Goal: Task Accomplishment & Management: Manage account settings

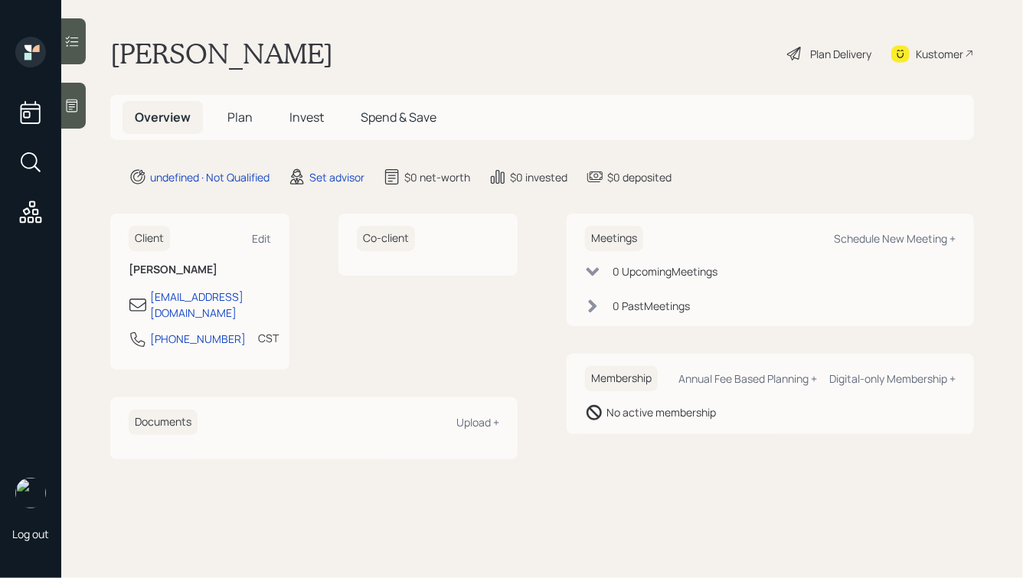
click at [65, 107] on icon at bounding box center [71, 105] width 15 height 15
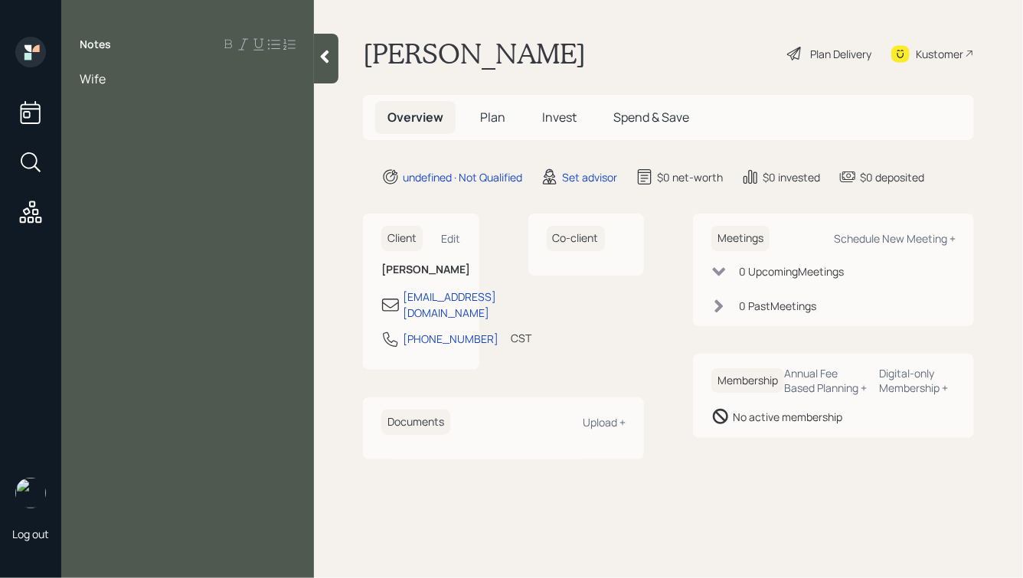
click at [191, 134] on div "Notes Wife" at bounding box center [187, 298] width 253 height 523
click at [113, 77] on div "Wife" at bounding box center [188, 78] width 216 height 17
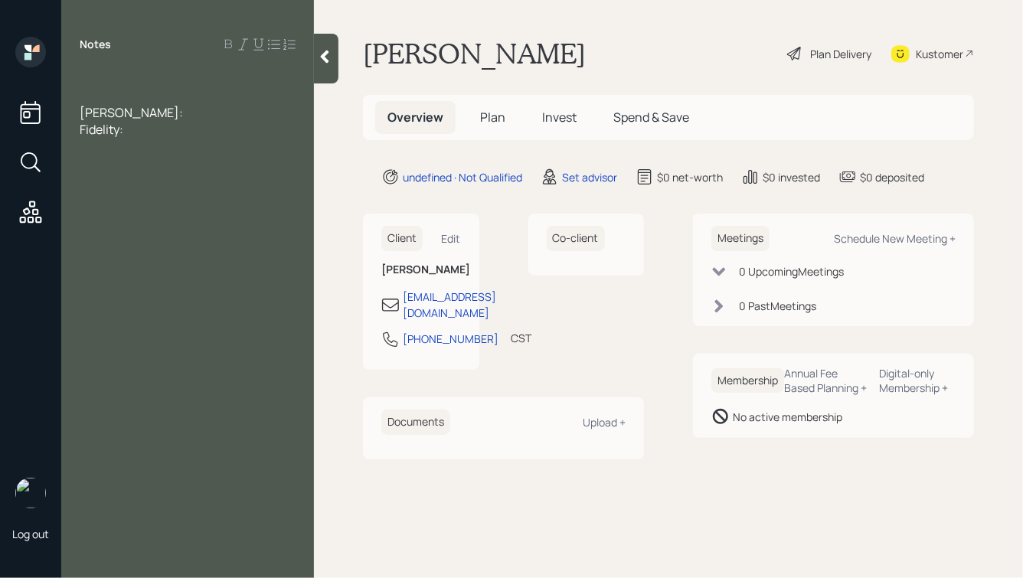
click at [108, 71] on div at bounding box center [188, 78] width 216 height 17
click at [144, 132] on div "Ed Jones:" at bounding box center [188, 129] width 216 height 17
click at [142, 146] on div "Fidelity:" at bounding box center [188, 146] width 216 height 17
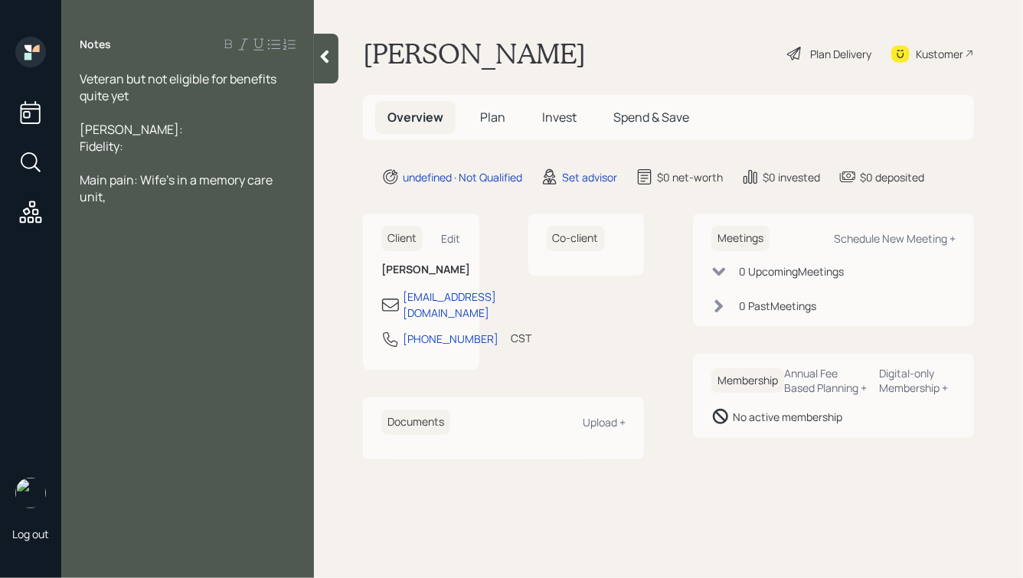
drag, startPoint x: 118, startPoint y: 199, endPoint x: 62, endPoint y: 177, distance: 60.1
click at [62, 177] on div "Veteran but not eligible for benefits quite yet Ed Jones: Fidelity: Main pain: …" at bounding box center [187, 137] width 253 height 135
click at [138, 188] on span "Main pain: Wife's in a memory care unit," at bounding box center [177, 188] width 195 height 34
click at [137, 198] on div "Main pain: Wife's in a memory care unit," at bounding box center [188, 188] width 216 height 34
click at [242, 181] on span "Main pain: Wife's in a memory care unit, runs $8k monthly" at bounding box center [177, 188] width 195 height 34
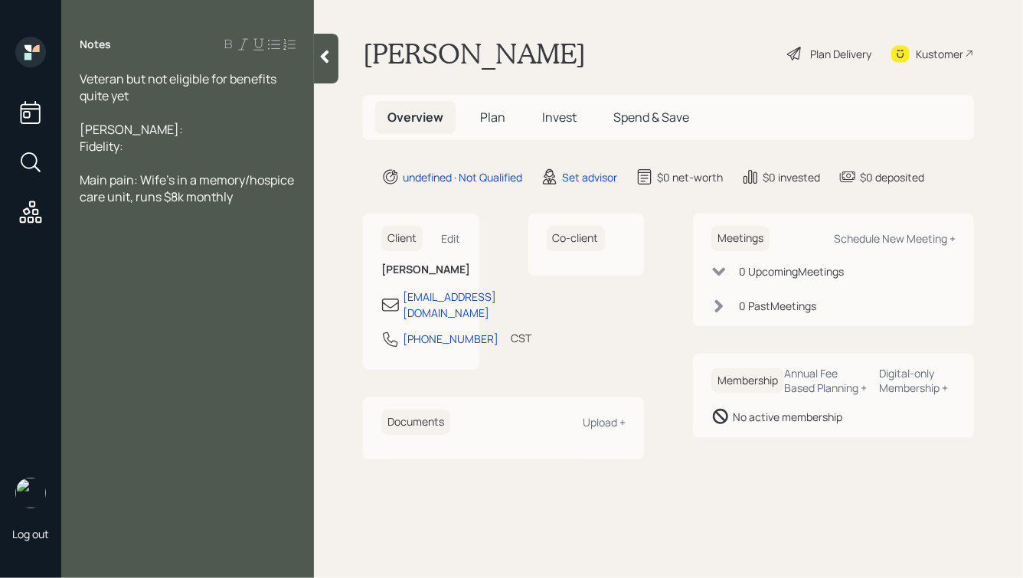
click at [241, 198] on div "Main pain: Wife's in a memory/hospice care unit, runs $8k monthly" at bounding box center [188, 188] width 216 height 34
click at [119, 148] on span "Fidelity:" at bounding box center [102, 146] width 44 height 17
click at [200, 153] on div "Fidelity IRA:" at bounding box center [188, 146] width 216 height 17
click at [130, 129] on span "Ed Jones:" at bounding box center [131, 129] width 103 height 17
click at [163, 144] on div "Fidelity IRA:" at bounding box center [188, 146] width 216 height 17
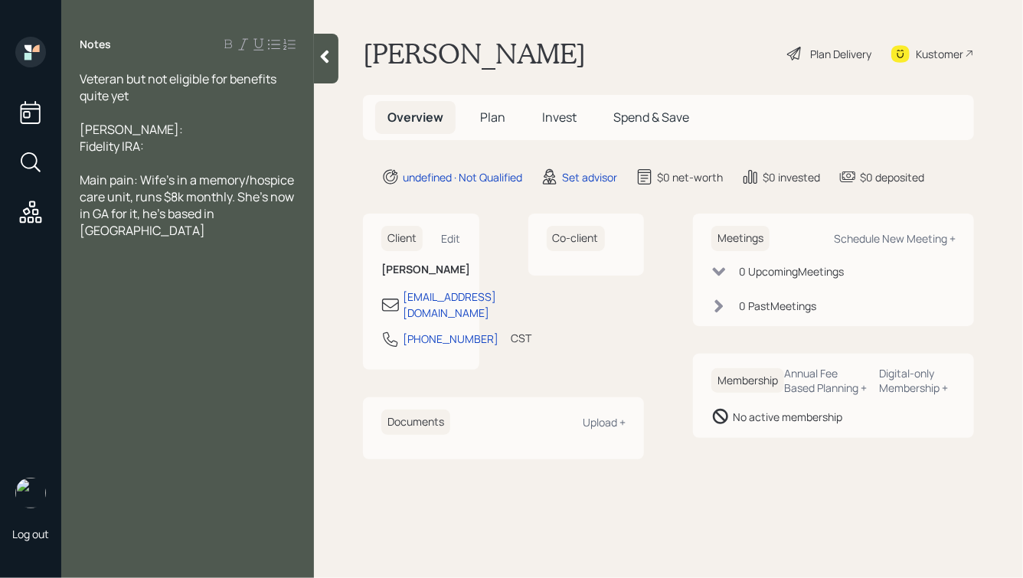
click at [81, 78] on span "Veteran but not eligible for benefits quite yet" at bounding box center [179, 87] width 199 height 34
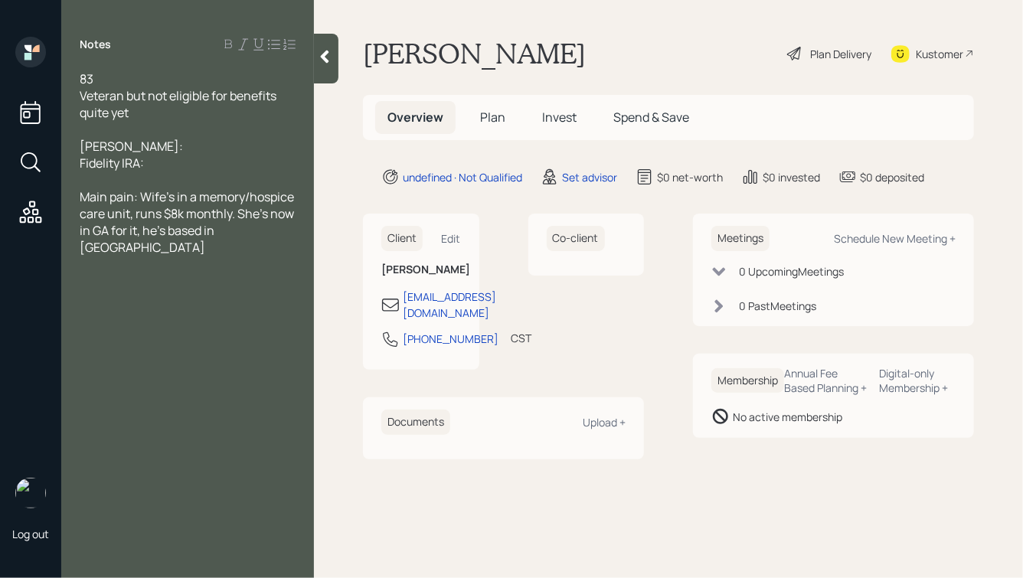
drag, startPoint x: 172, startPoint y: 165, endPoint x: 90, endPoint y: 130, distance: 88.9
click at [90, 130] on div "83 Veteran but not eligible for benefits quite yet Ed Jones: Fidelity IRA: Main…" at bounding box center [188, 162] width 216 height 185
click at [162, 138] on div at bounding box center [188, 129] width 216 height 17
drag, startPoint x: 167, startPoint y: 166, endPoint x: 57, endPoint y: 44, distance: 163.7
click at [57, 44] on div "Log out Notes 83 Veteran but not eligible for benefits quite yet Ed Jones: Fide…" at bounding box center [511, 289] width 1023 height 578
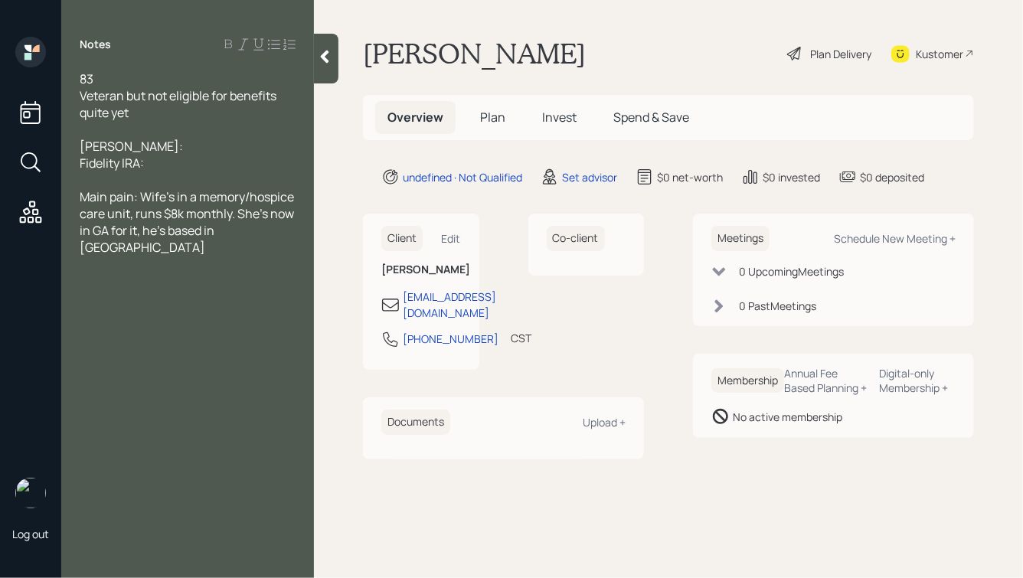
click at [180, 145] on div "Ed Jones:" at bounding box center [188, 146] width 216 height 17
click at [158, 162] on div "Fidelity IRA:" at bounding box center [188, 163] width 216 height 17
click at [155, 145] on div "Ed Jones:" at bounding box center [188, 146] width 216 height 17
click at [157, 162] on div "Fidelity IRA:" at bounding box center [188, 163] width 216 height 17
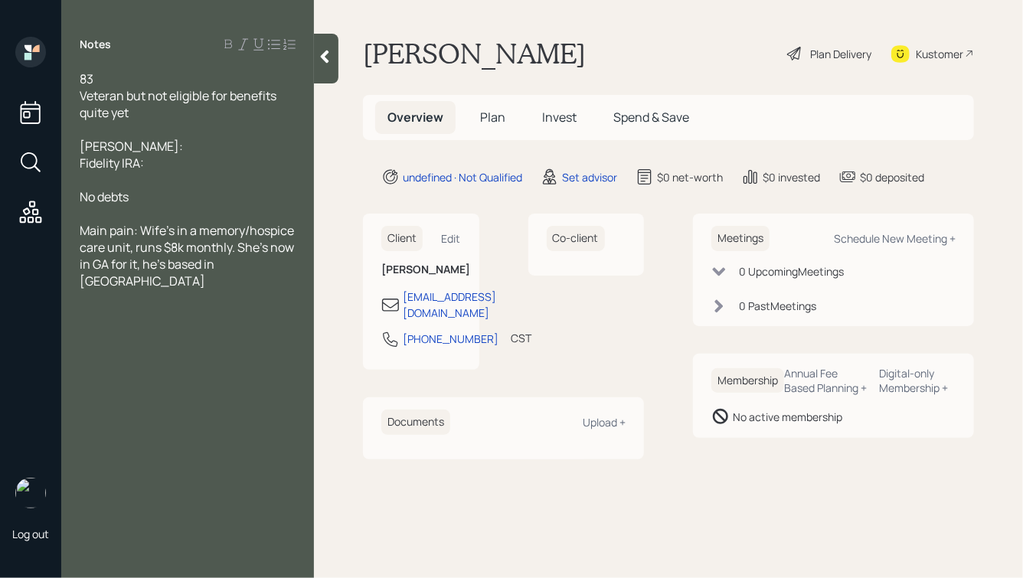
click at [119, 126] on div at bounding box center [188, 129] width 216 height 17
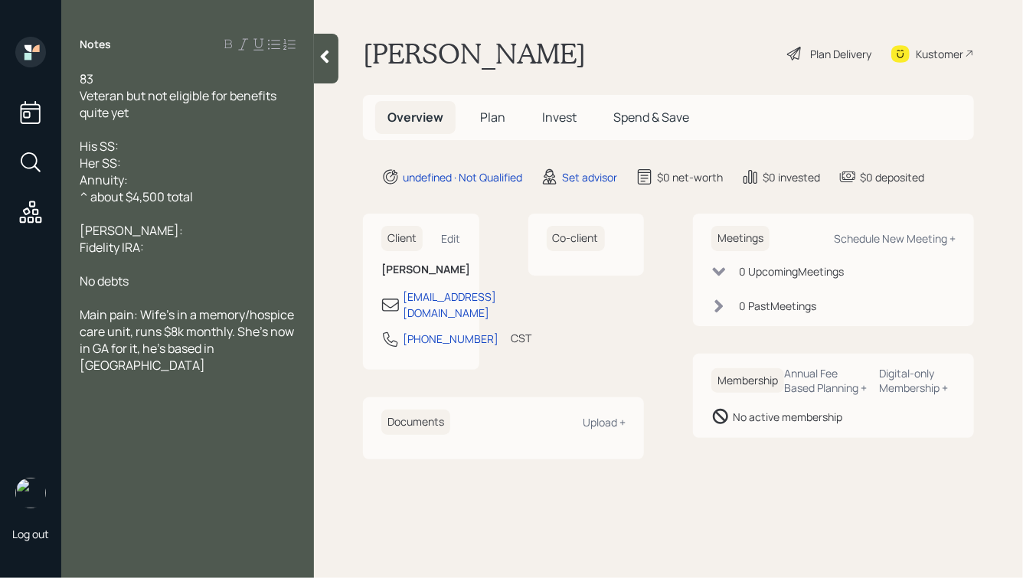
click at [157, 233] on div "Ed Jones:" at bounding box center [188, 230] width 216 height 17
click at [154, 252] on div "Fidelity IRA:" at bounding box center [188, 247] width 216 height 17
click at [148, 236] on div "Ed Jones:" at bounding box center [188, 230] width 216 height 17
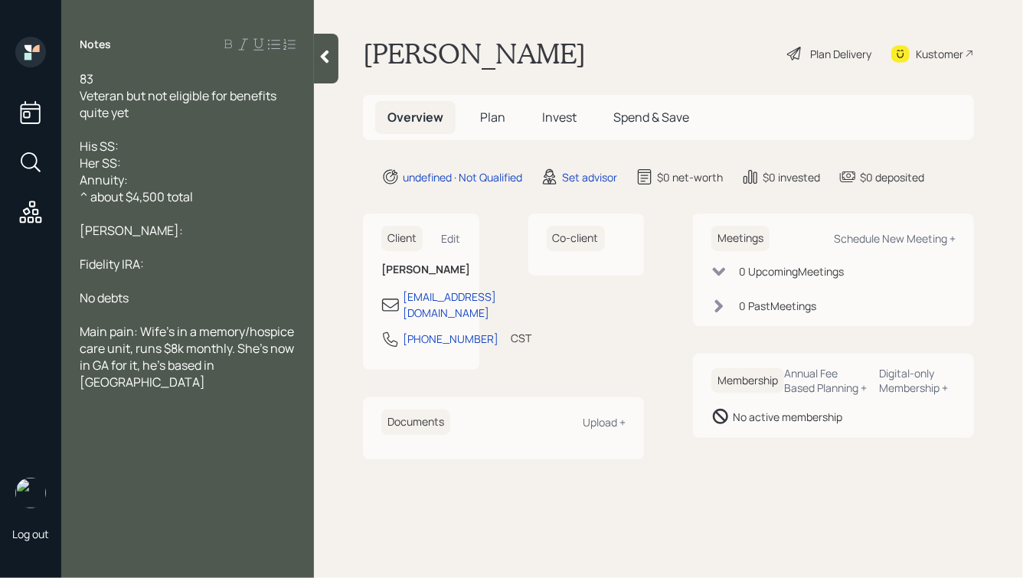
click at [132, 233] on span "Ed Jones:" at bounding box center [131, 230] width 103 height 17
click at [257, 228] on div "Ed Jones Brokerage:" at bounding box center [188, 230] width 216 height 17
click at [220, 245] on div "Fidelity Brokerage:" at bounding box center [188, 247] width 216 height 17
drag, startPoint x: 227, startPoint y: 250, endPoint x: 188, endPoint y: 256, distance: 39.5
click at [188, 256] on div "Fidelity Brokerage: $300k" at bounding box center [188, 247] width 216 height 17
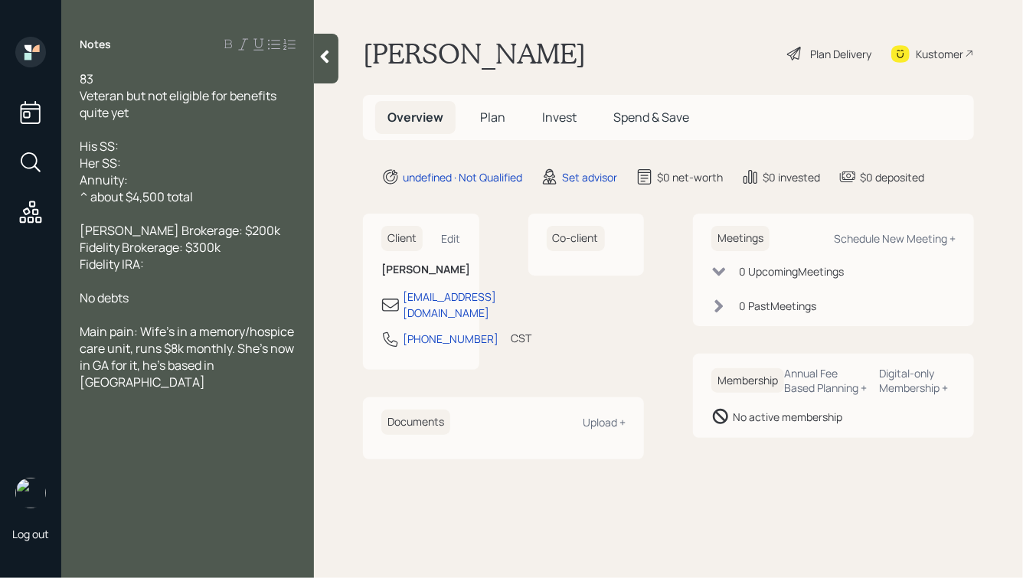
click at [126, 249] on span "Fidelity Brokerage: $300k" at bounding box center [150, 247] width 141 height 17
click at [124, 249] on span "Fidelity Brokerage: $300k" at bounding box center [150, 247] width 141 height 17
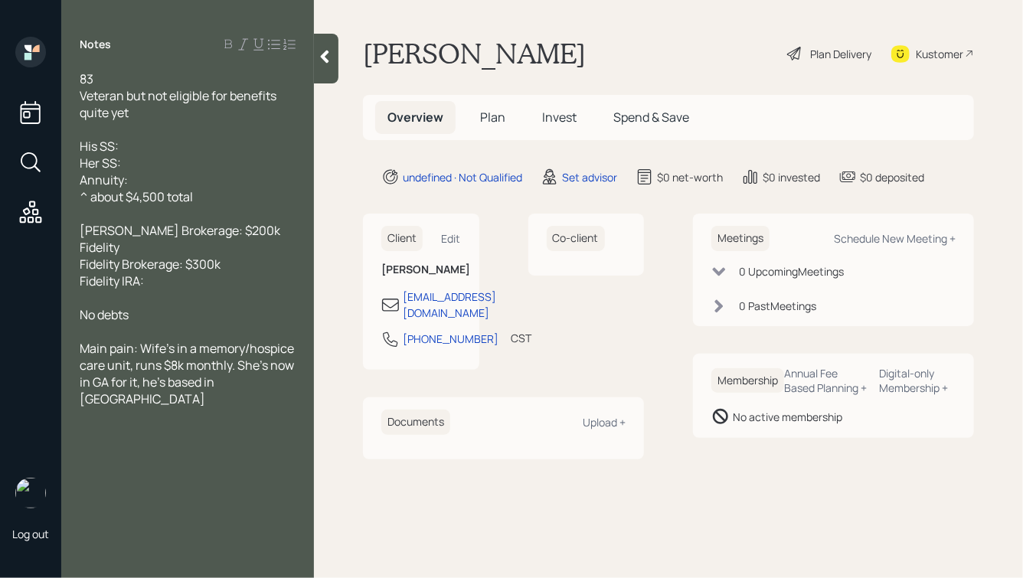
click at [138, 247] on div "Fidelity" at bounding box center [188, 247] width 216 height 17
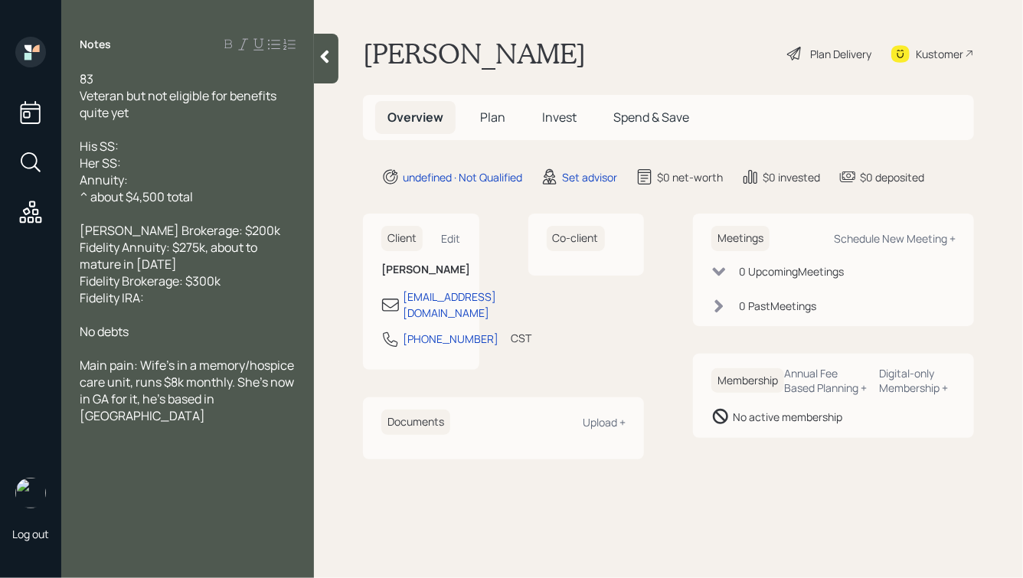
click at [212, 284] on span "Fidelity Brokerage: $300k" at bounding box center [150, 281] width 141 height 17
click at [188, 298] on div "Fidelity IRA:" at bounding box center [188, 297] width 216 height 17
drag, startPoint x: 186, startPoint y: 301, endPoint x: 80, endPoint y: 303, distance: 105.7
click at [80, 303] on div "Fidelity IRA: $275k" at bounding box center [188, 297] width 216 height 17
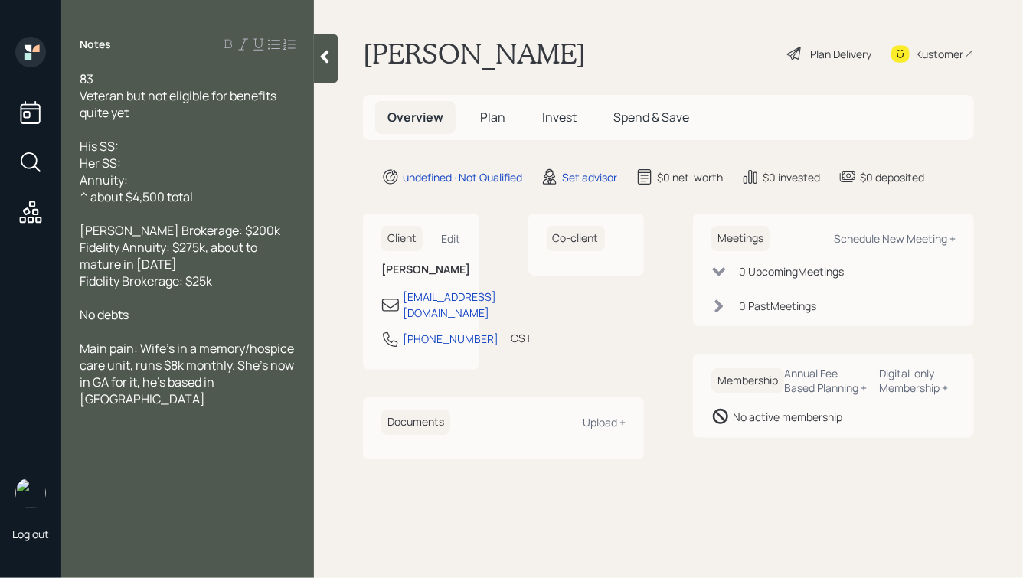
click at [124, 249] on span "Fidelity Annuity: $275k, about to mature in May '27" at bounding box center [170, 256] width 180 height 34
click at [160, 316] on div "No debts" at bounding box center [188, 314] width 216 height 17
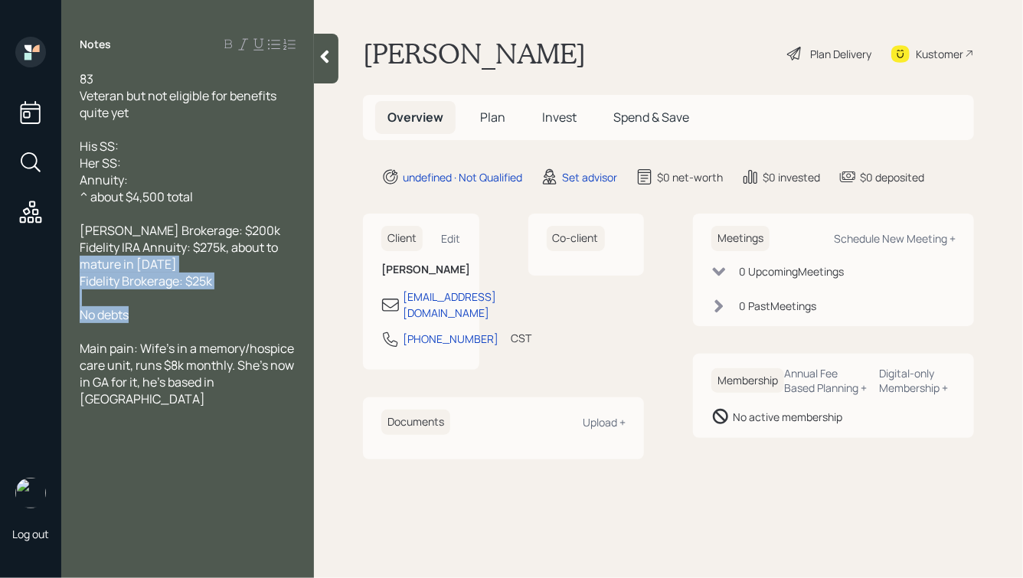
drag, startPoint x: 160, startPoint y: 316, endPoint x: 64, endPoint y: 266, distance: 107.9
click at [64, 266] on div "83 Veteran but not eligible for benefits quite yet His SS: Her SS: Annuity: ^ a…" at bounding box center [187, 238] width 253 height 337
click at [183, 286] on span "Fidelity Brokerage: $25k" at bounding box center [146, 281] width 132 height 17
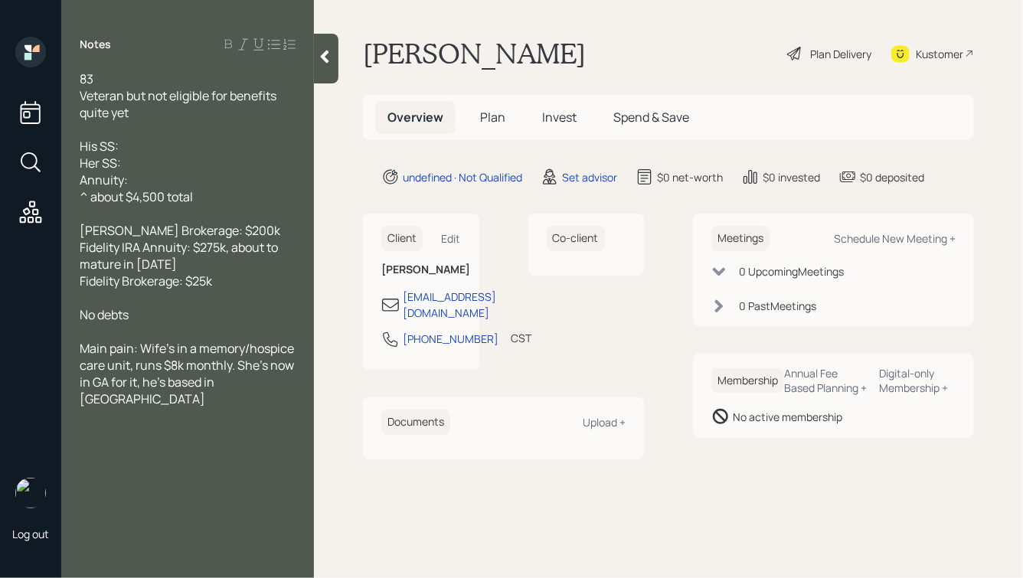
drag, startPoint x: 207, startPoint y: 201, endPoint x: 83, endPoint y: 120, distance: 148.4
click at [83, 122] on div "83 Veteran but not eligible for benefits quite yet His SS: Her SS: Annuity: ^ a…" at bounding box center [188, 238] width 216 height 337
click at [171, 160] on div "Her SS:" at bounding box center [188, 163] width 216 height 17
drag, startPoint x: 149, startPoint y: 108, endPoint x: 76, endPoint y: 74, distance: 80.8
click at [76, 74] on div "83 Veteran but not eligible for benefits quite yet His SS: Her SS: Annuity: ^ a…" at bounding box center [187, 238] width 253 height 337
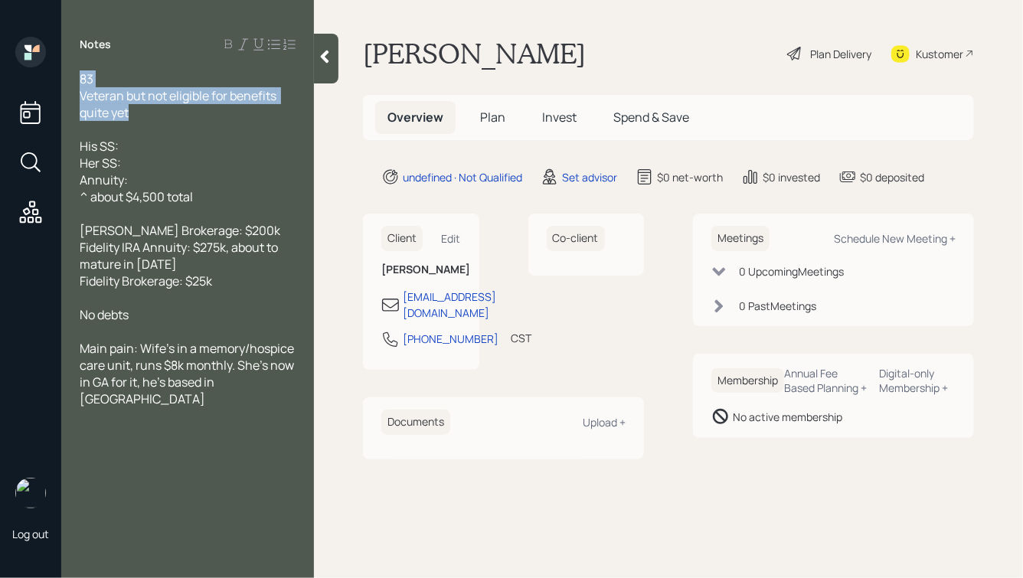
click at [130, 97] on span "Veteran but not eligible for benefits quite yet" at bounding box center [179, 104] width 199 height 34
click at [102, 80] on div "83" at bounding box center [188, 78] width 216 height 17
click at [322, 56] on icon at bounding box center [325, 57] width 8 height 13
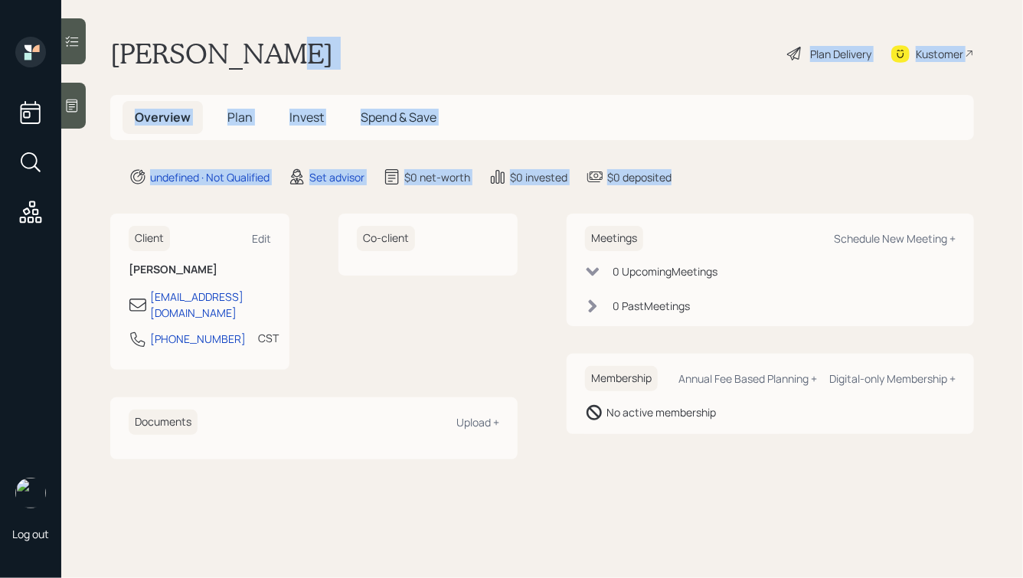
drag, startPoint x: 721, startPoint y: 175, endPoint x: 375, endPoint y: 55, distance: 366.0
click at [375, 55] on main "Clyde Henry Plan Delivery Kustomer Overview Plan Invest Spend & Save undefined …" at bounding box center [541, 289] width 961 height 578
click at [375, 55] on div "Clyde Henry Plan Delivery Kustomer" at bounding box center [541, 54] width 863 height 34
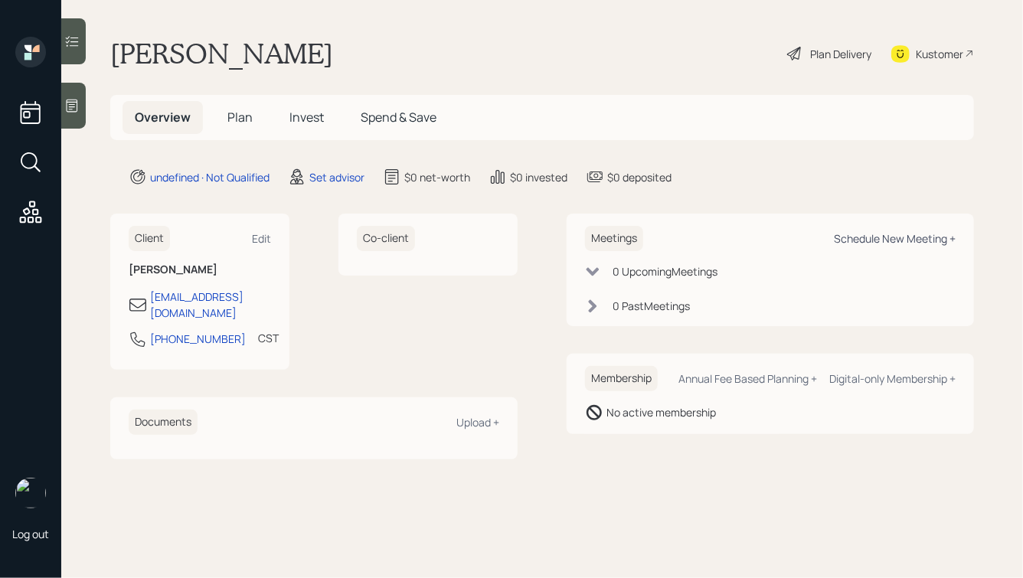
click at [863, 242] on div "Schedule New Meeting +" at bounding box center [895, 238] width 122 height 15
select select "round-robin"
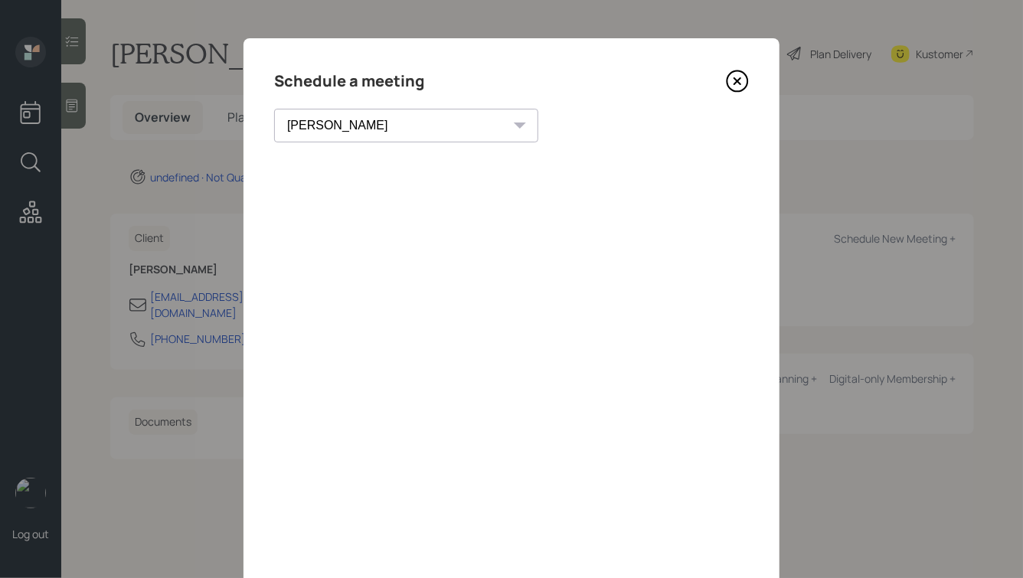
click at [739, 80] on icon at bounding box center [737, 81] width 6 height 6
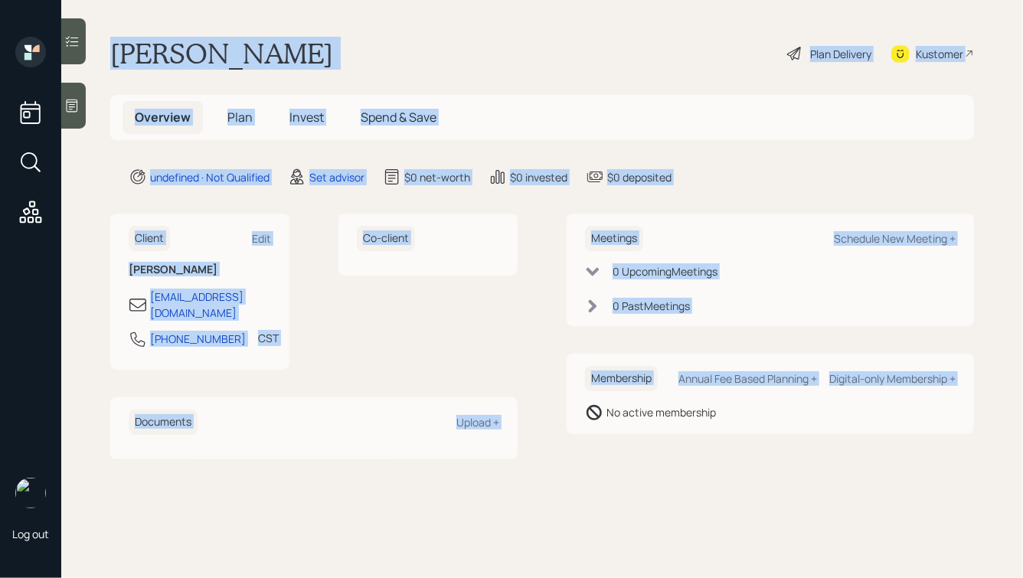
drag, startPoint x: 111, startPoint y: 46, endPoint x: 588, endPoint y: 451, distance: 625.6
click at [588, 451] on main "Clyde Henry Plan Delivery Kustomer Overview Plan Invest Spend & Save undefined …" at bounding box center [541, 289] width 961 height 578
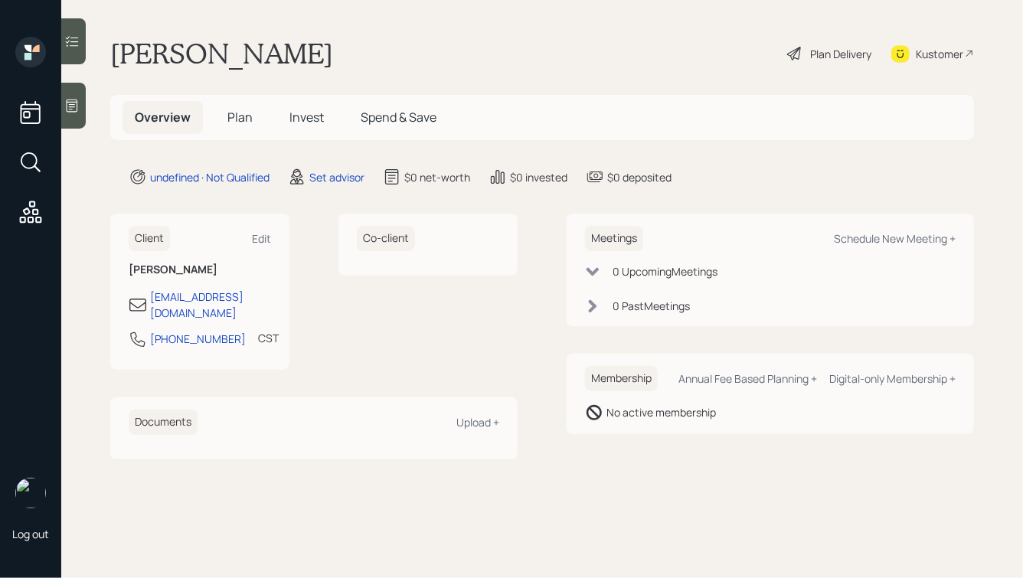
click at [77, 109] on icon at bounding box center [71, 105] width 15 height 15
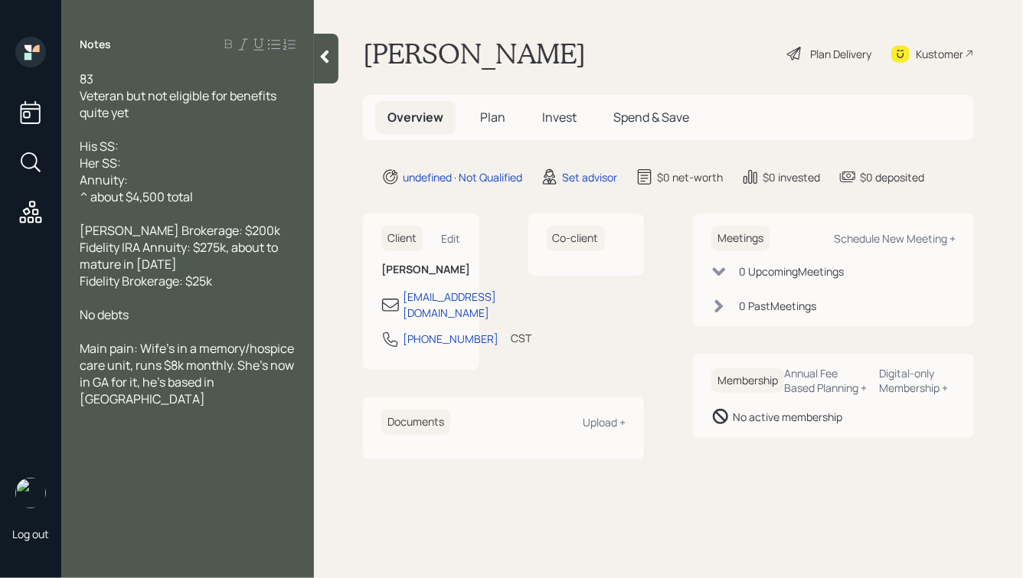
click at [207, 263] on div "Ed Jones Brokerage: $200k Fidelity IRA Annuity: $275k, about to mature in May '…" at bounding box center [188, 255] width 216 height 67
click at [233, 288] on div "Ed Jones Brokerage: $200k Fidelity IRA Annuity: $275k, about to mature in May '…" at bounding box center [188, 255] width 216 height 67
click at [253, 230] on div "Ed Jones Brokerage: $200k Fidelity IRA Annuity: $275k, about to mature in May '…" at bounding box center [188, 255] width 216 height 67
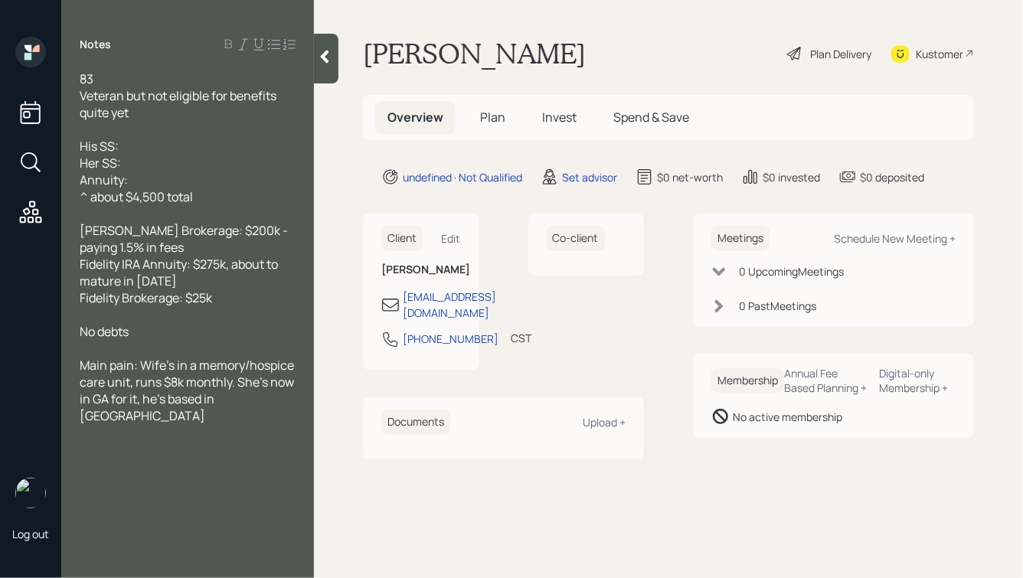
click at [326, 54] on icon at bounding box center [325, 57] width 8 height 13
